Goal: Navigation & Orientation: Find specific page/section

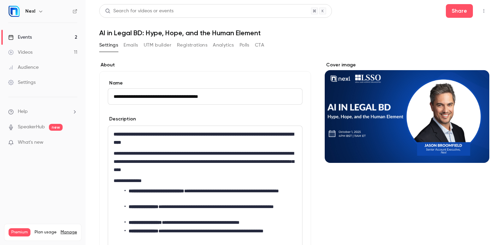
click at [28, 41] on link "Events 2" at bounding box center [43, 37] width 86 height 15
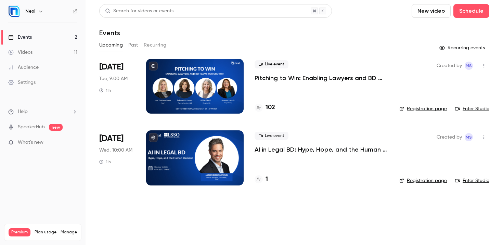
click at [135, 46] on button "Past" at bounding box center [133, 45] width 10 height 11
